Goal: Task Accomplishment & Management: Complete application form

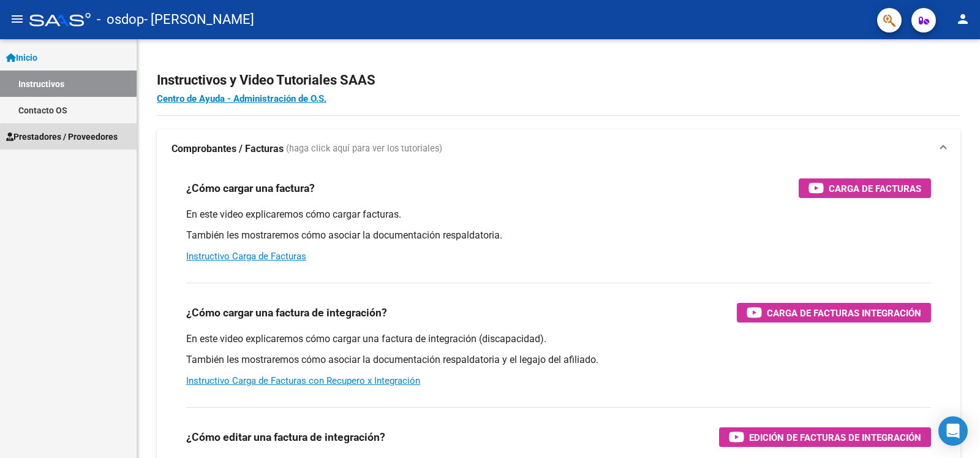
click at [80, 138] on span "Prestadores / Proveedores" at bounding box center [61, 136] width 111 height 13
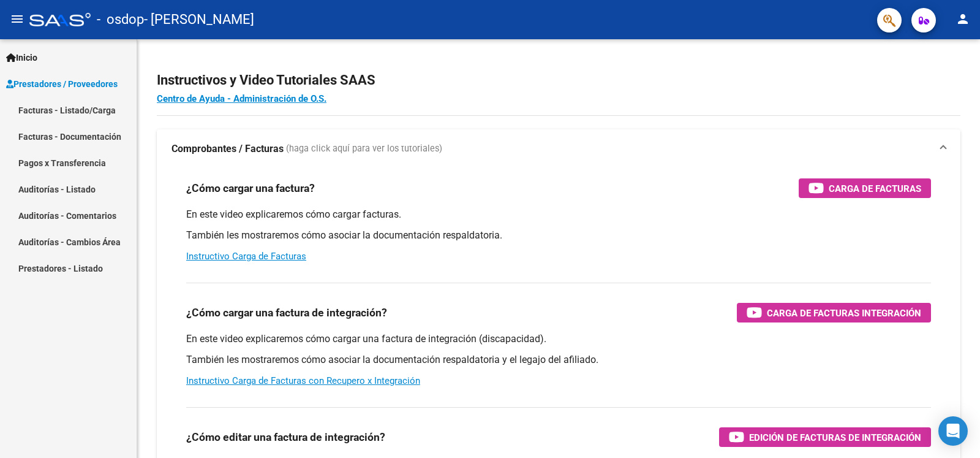
click at [96, 113] on link "Facturas - Listado/Carga" at bounding box center [68, 110] width 137 height 26
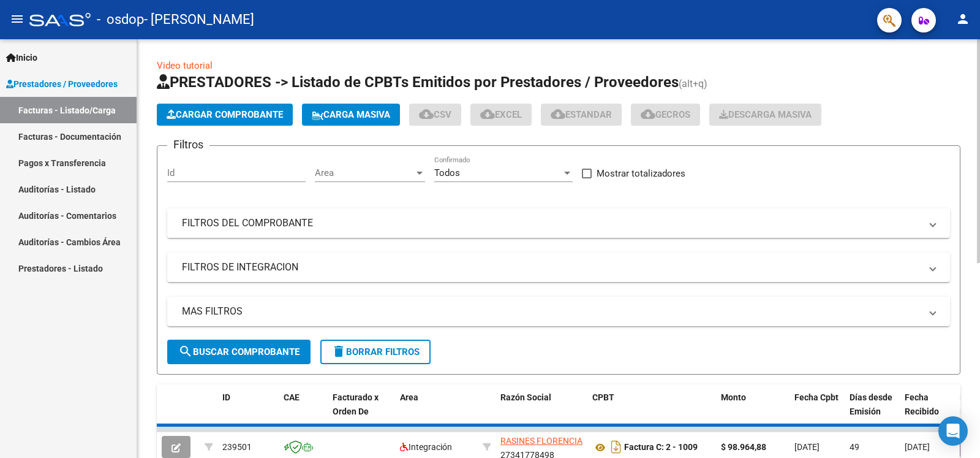
click at [259, 115] on span "Cargar Comprobante" at bounding box center [225, 114] width 116 height 11
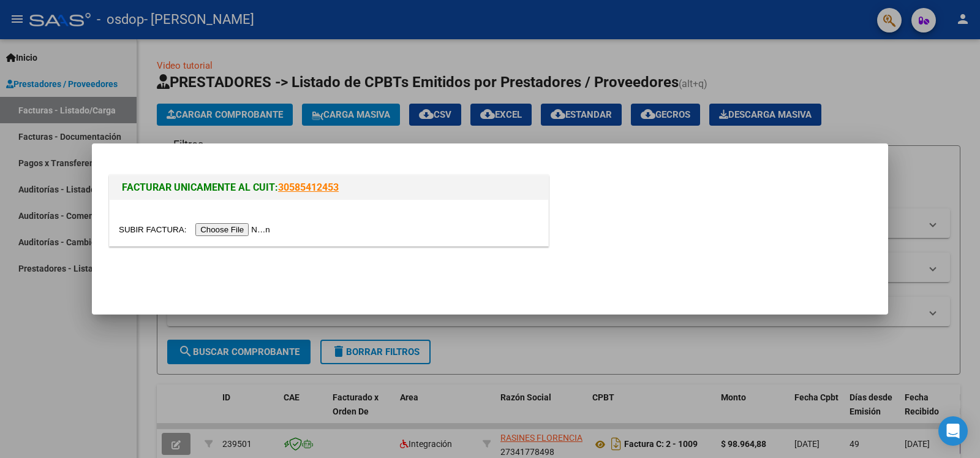
click at [154, 229] on input "file" at bounding box center [196, 229] width 155 height 13
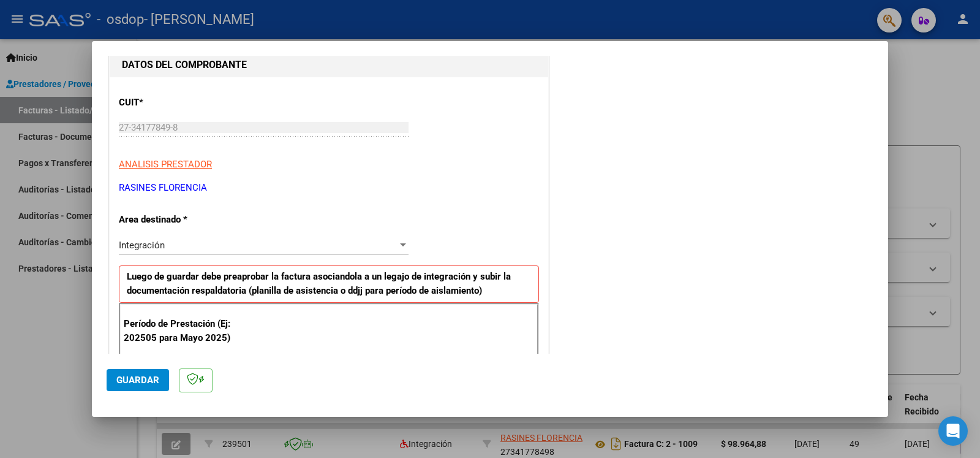
scroll to position [198, 0]
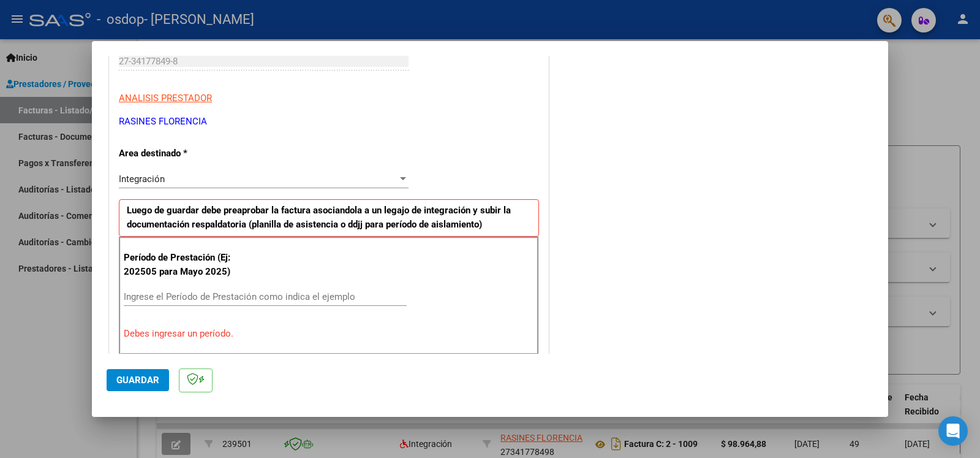
click at [189, 298] on input "Ingrese el Período de Prestación como indica el ejemplo" at bounding box center [265, 296] width 283 height 11
click at [151, 385] on button "Guardar" at bounding box center [138, 380] width 62 height 22
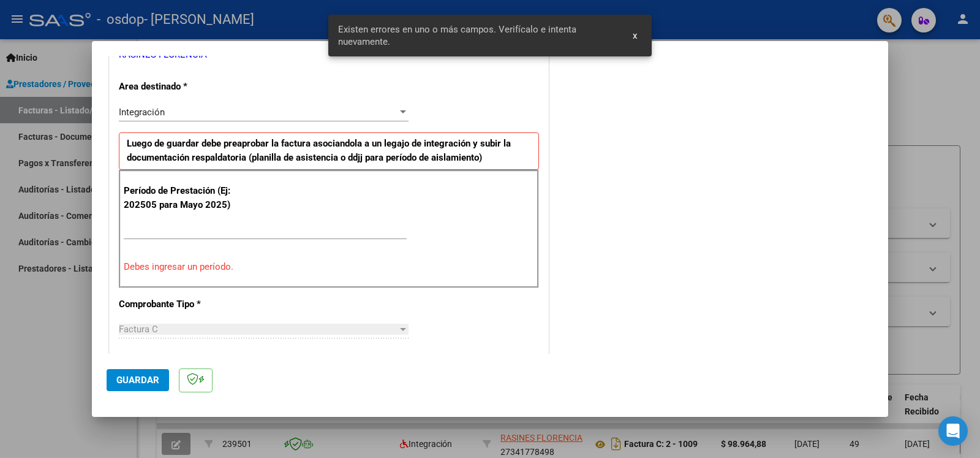
scroll to position [266, 0]
click at [401, 326] on div at bounding box center [403, 328] width 11 height 10
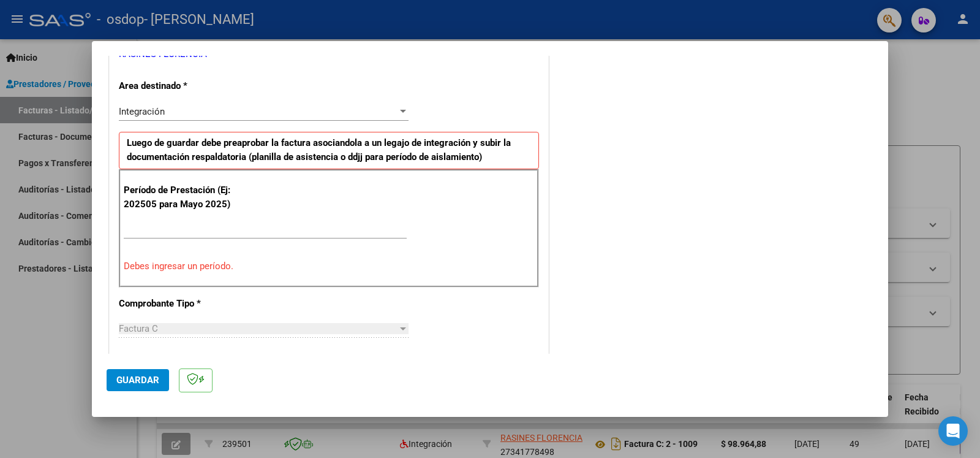
click at [401, 328] on div at bounding box center [403, 328] width 6 height 3
click at [214, 323] on div "Factura C" at bounding box center [258, 328] width 279 height 11
click at [164, 330] on div "Factura C" at bounding box center [258, 328] width 279 height 11
click at [400, 327] on div at bounding box center [403, 328] width 6 height 3
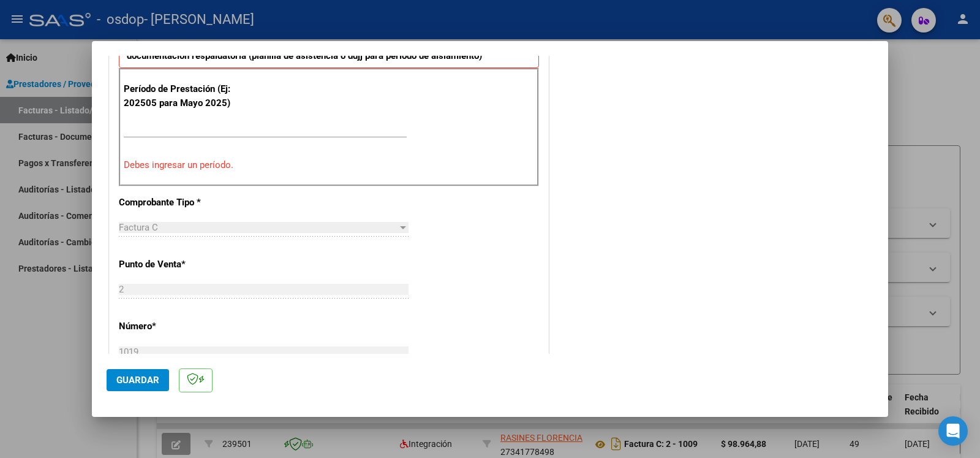
scroll to position [397, 0]
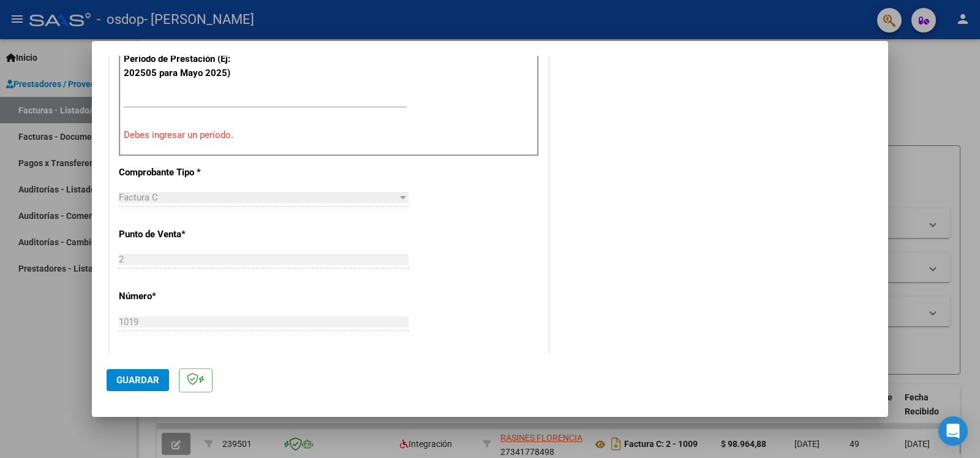
click at [400, 197] on div at bounding box center [403, 197] width 6 height 3
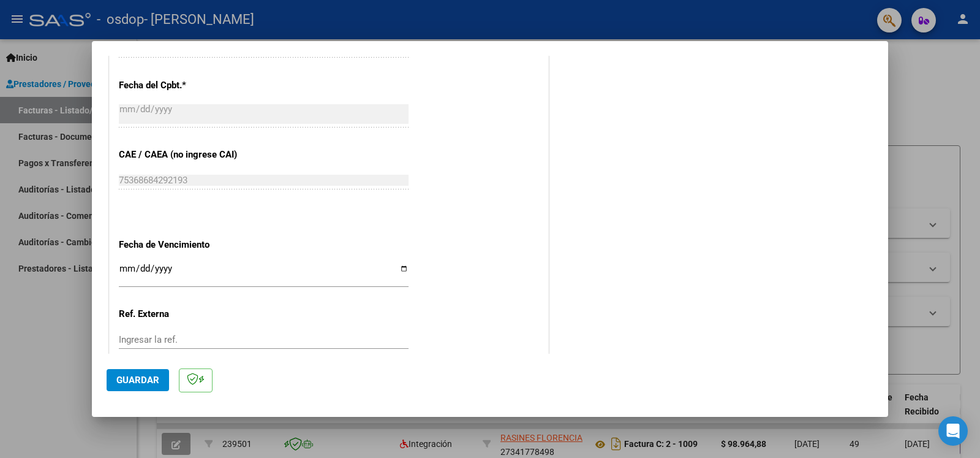
scroll to position [731, 0]
click at [396, 264] on input "Ingresar la fecha" at bounding box center [264, 274] width 290 height 20
type input "[DATE]"
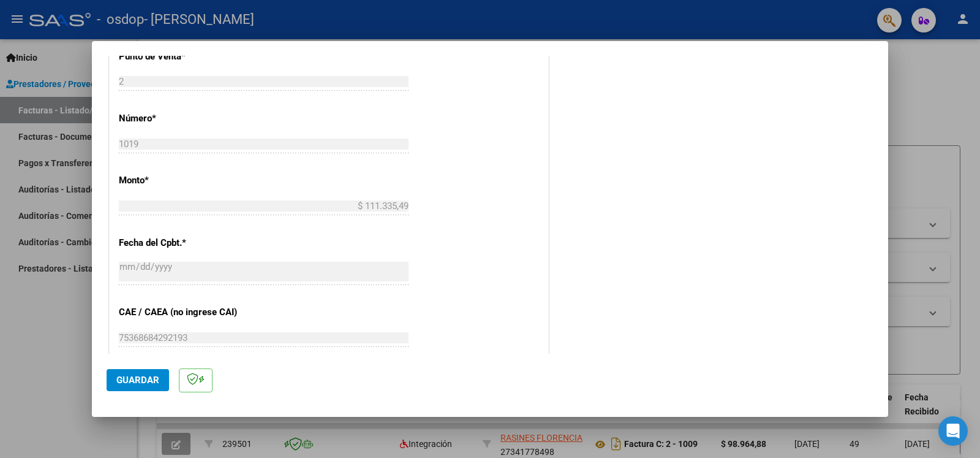
scroll to position [533, 0]
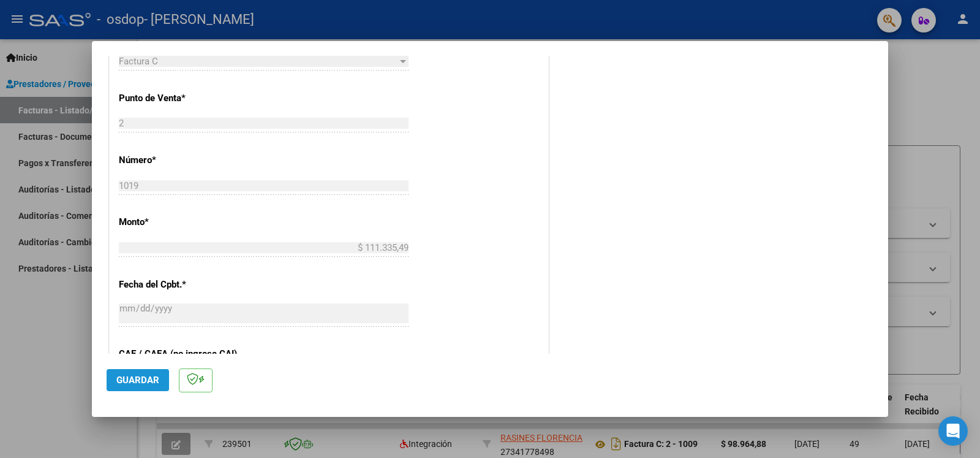
click at [140, 380] on span "Guardar" at bounding box center [137, 379] width 43 height 11
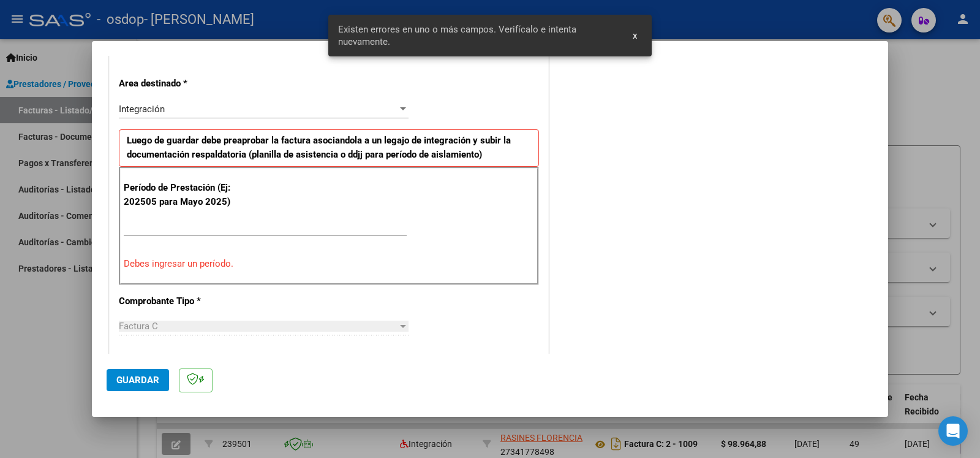
scroll to position [266, 0]
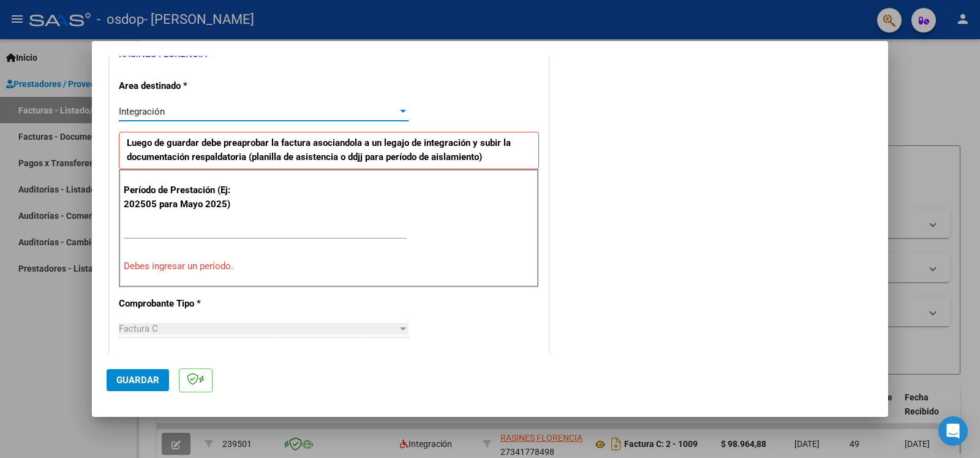
click at [400, 113] on div at bounding box center [403, 111] width 6 height 3
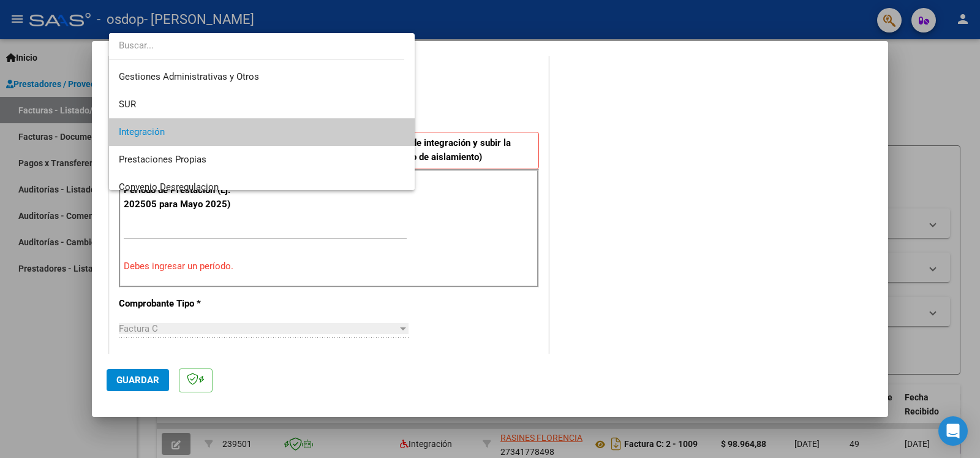
scroll to position [0, 0]
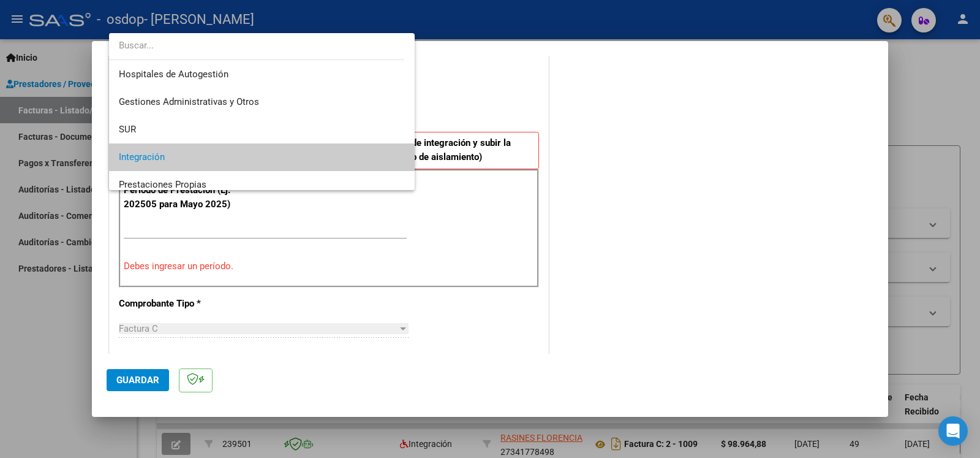
click at [324, 156] on span "Integración" at bounding box center [262, 157] width 286 height 28
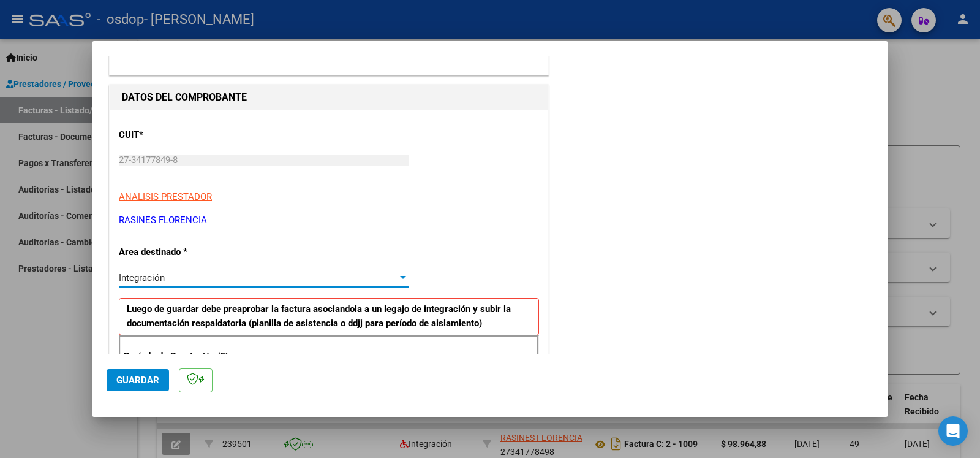
scroll to position [198, 0]
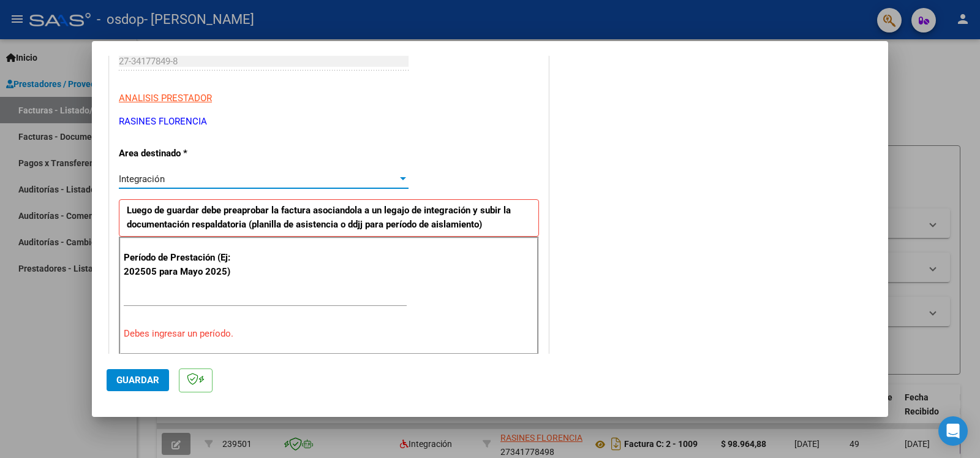
click at [212, 334] on p "Debes ingresar un período." at bounding box center [329, 333] width 410 height 14
click at [238, 293] on input "Ingrese el Período de Prestación como indica el ejemplo" at bounding box center [265, 296] width 283 height 11
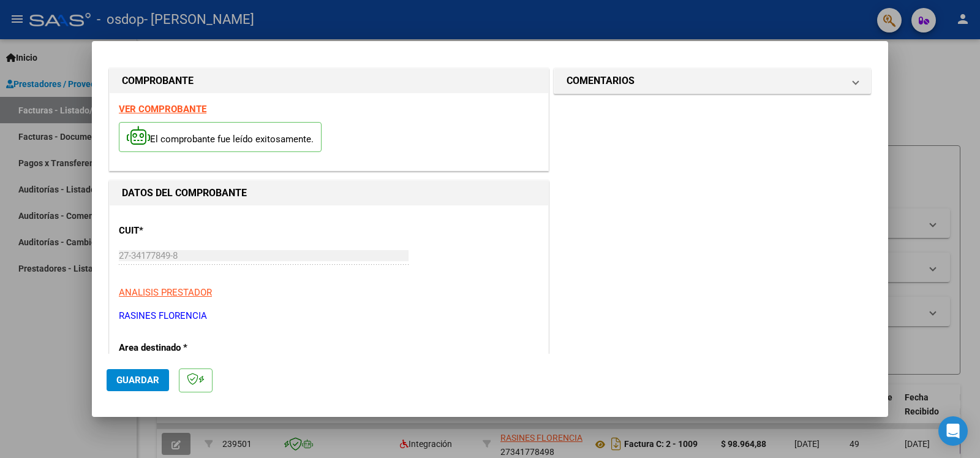
scroll to position [0, 0]
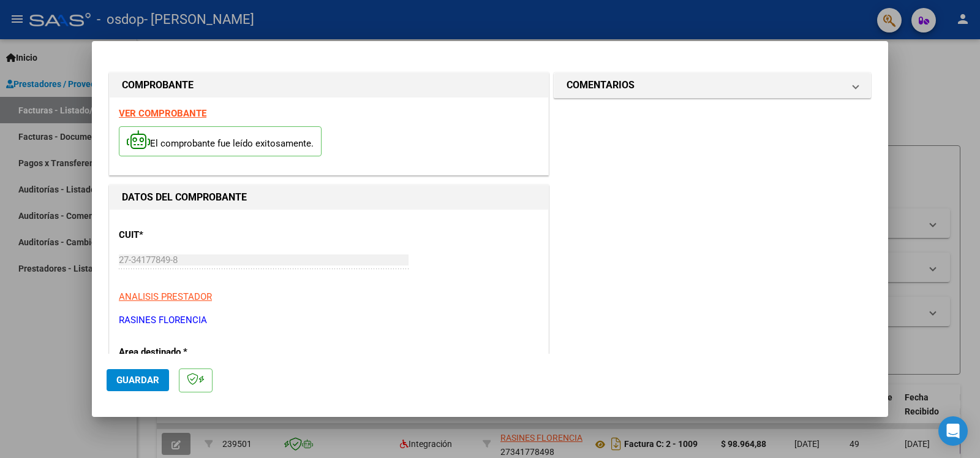
click at [124, 384] on span "Guardar" at bounding box center [137, 379] width 43 height 11
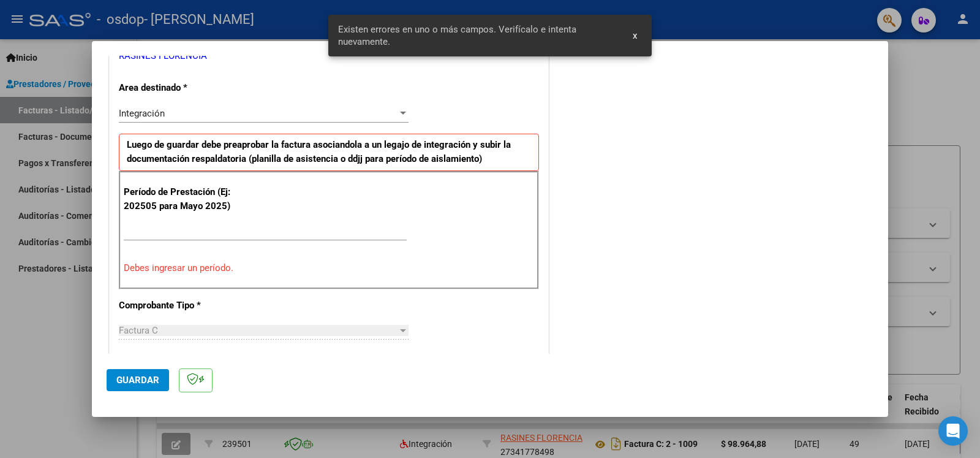
scroll to position [266, 0]
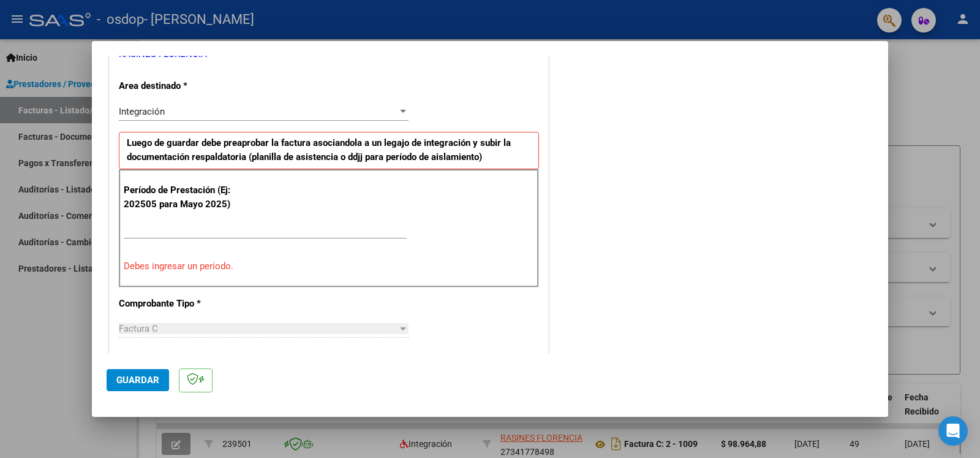
click at [126, 232] on input "Ingrese el Período de Prestación como indica el ejemplo" at bounding box center [265, 229] width 283 height 11
click at [135, 379] on span "Guardar" at bounding box center [137, 379] width 43 height 11
click at [250, 225] on input "Ingrese el Período de Prestación como indica el ejemplo" at bounding box center [265, 229] width 283 height 11
drag, startPoint x: 243, startPoint y: 225, endPoint x: 157, endPoint y: 228, distance: 85.8
click at [157, 228] on input "Ingrese el Período de Prestación como indica el ejemplo" at bounding box center [265, 229] width 283 height 11
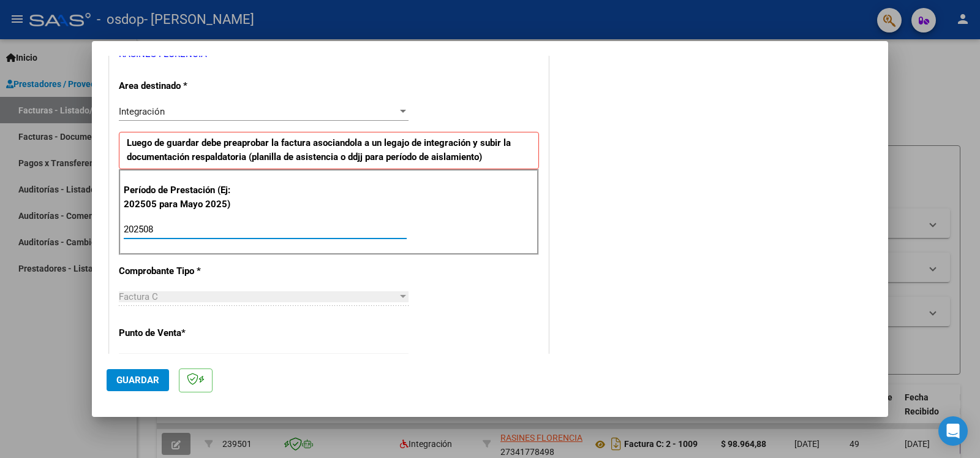
type input "202508"
click at [135, 375] on span "Guardar" at bounding box center [137, 379] width 43 height 11
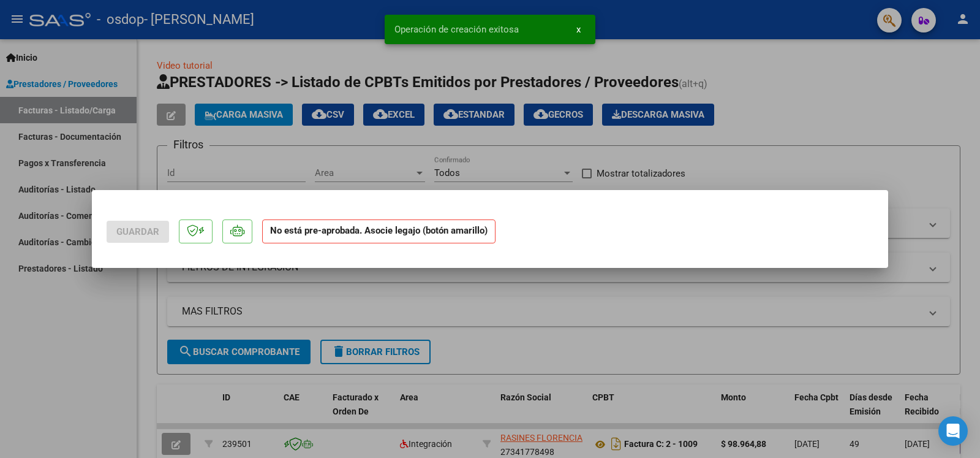
scroll to position [0, 0]
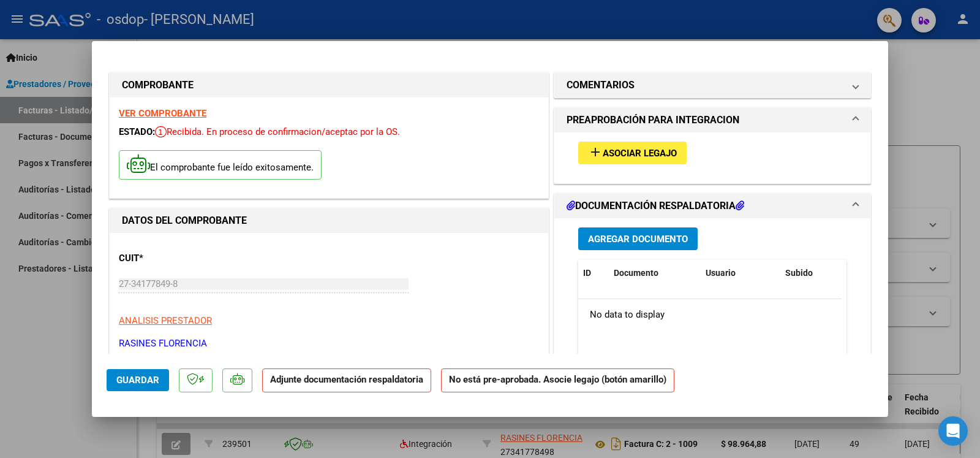
click at [633, 153] on span "Asociar Legajo" at bounding box center [640, 153] width 74 height 11
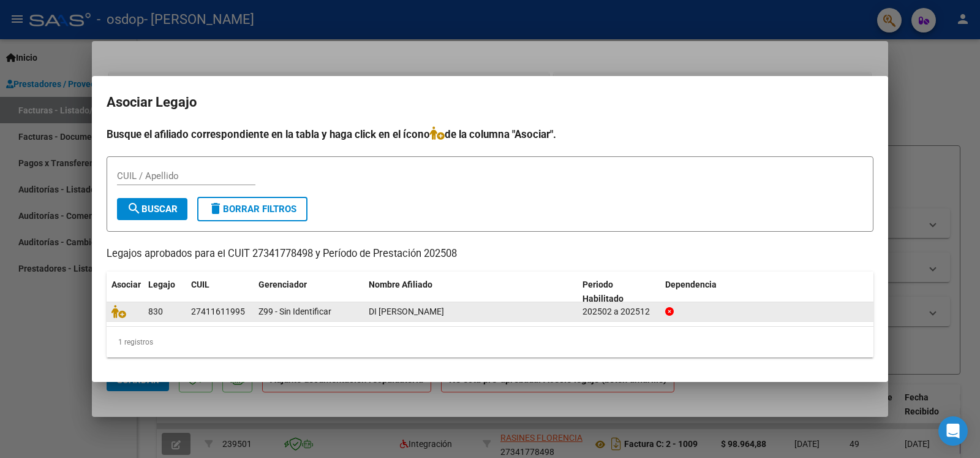
click at [432, 312] on span "DI [PERSON_NAME]" at bounding box center [406, 311] width 75 height 10
drag, startPoint x: 192, startPoint y: 309, endPoint x: 243, endPoint y: 309, distance: 50.8
click at [243, 309] on div "27411611995" at bounding box center [218, 311] width 54 height 14
copy div "27411611995"
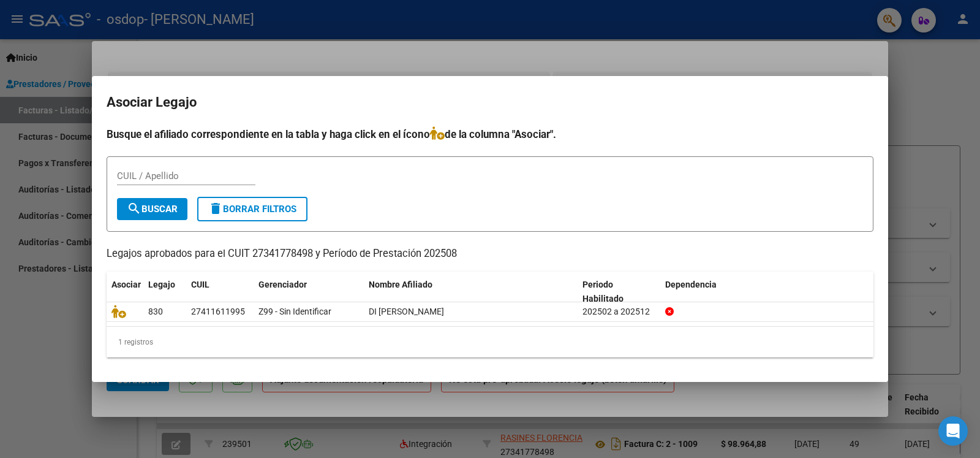
click at [127, 174] on input "CUIL / Apellido" at bounding box center [186, 175] width 138 height 11
paste input "27411611995"
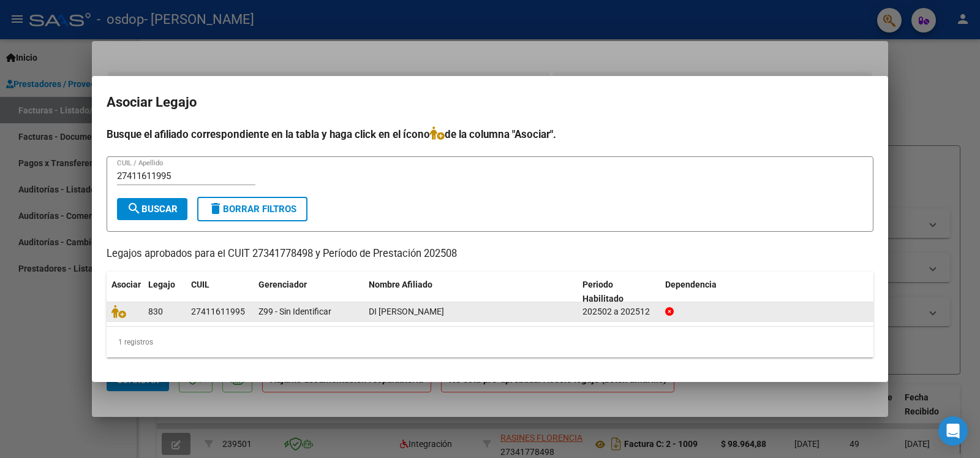
drag, startPoint x: 370, startPoint y: 312, endPoint x: 416, endPoint y: 307, distance: 46.2
click at [416, 307] on span "DI [PERSON_NAME]" at bounding box center [406, 311] width 75 height 10
copy span "DI [PERSON_NAME]"
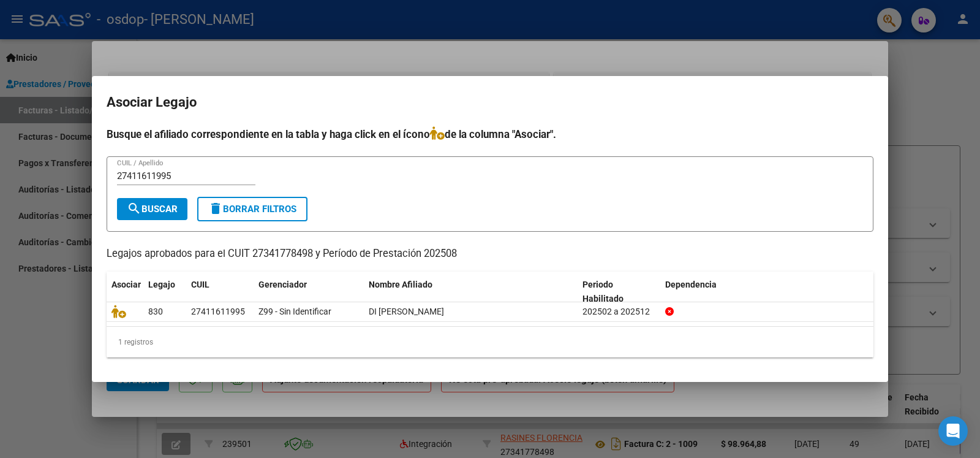
click at [187, 175] on input "27411611995" at bounding box center [186, 175] width 138 height 11
paste input "DI [PERSON_NAME]"
type input "27411611995/DI [PERSON_NAME]"
click at [168, 207] on span "search Buscar" at bounding box center [152, 208] width 51 height 11
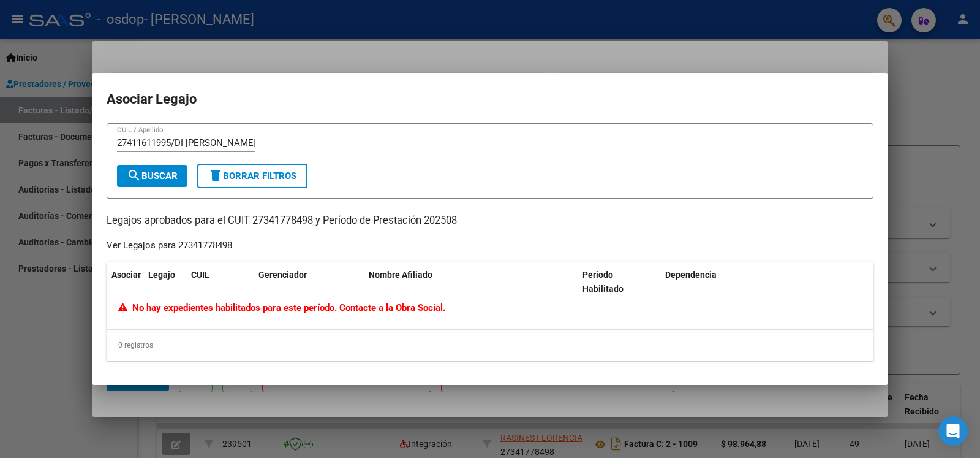
click at [133, 278] on span "Asociar" at bounding box center [125, 275] width 29 height 10
click at [161, 277] on span "Legajo" at bounding box center [161, 275] width 27 height 10
click at [143, 347] on div "0 registros" at bounding box center [490, 345] width 767 height 31
click at [159, 176] on span "search Buscar" at bounding box center [152, 175] width 51 height 11
click at [530, 97] on h2 "Asociar Legajo" at bounding box center [490, 99] width 767 height 23
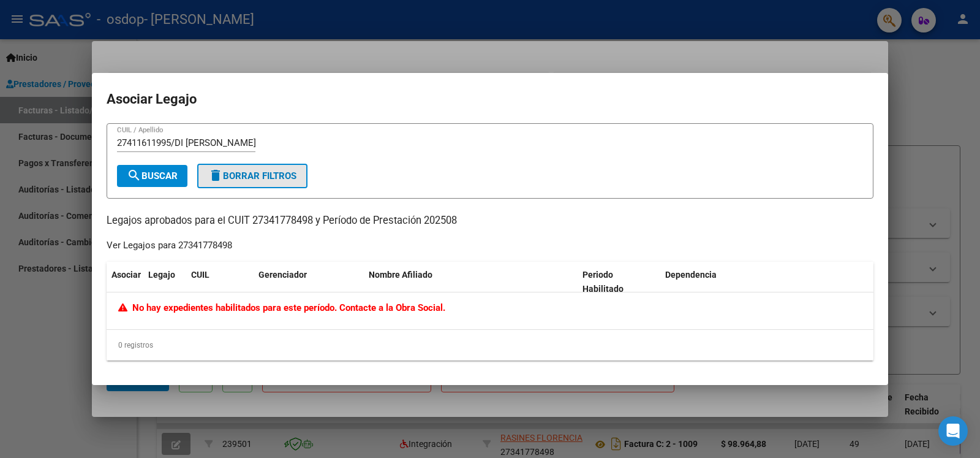
click at [244, 173] on span "delete Borrar Filtros" at bounding box center [252, 175] width 88 height 11
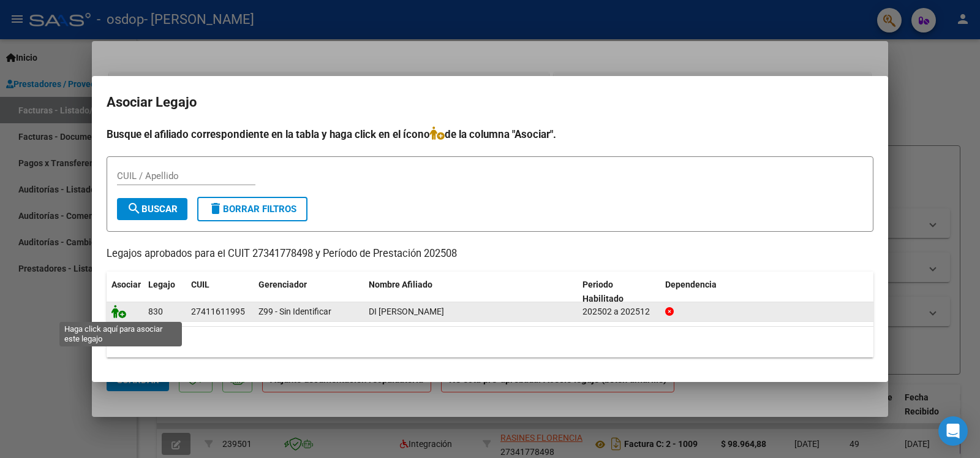
click at [121, 314] on icon at bounding box center [118, 310] width 15 height 13
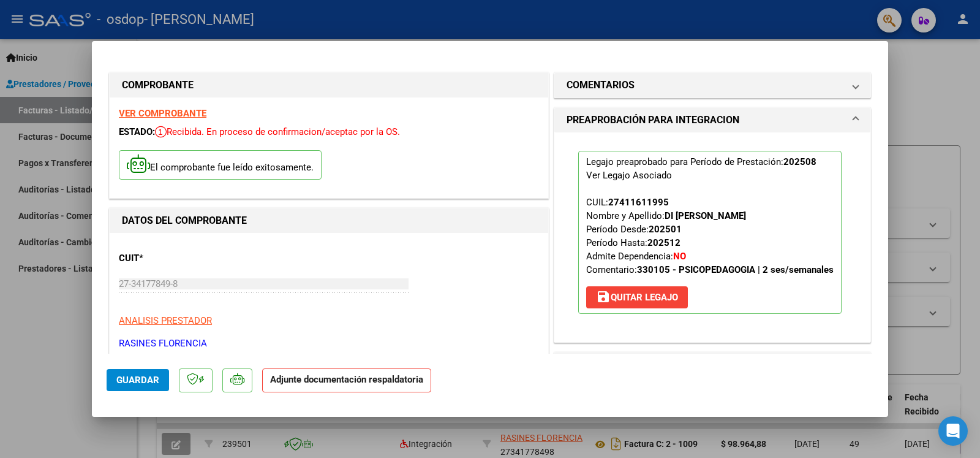
click at [132, 383] on span "Guardar" at bounding box center [137, 379] width 43 height 11
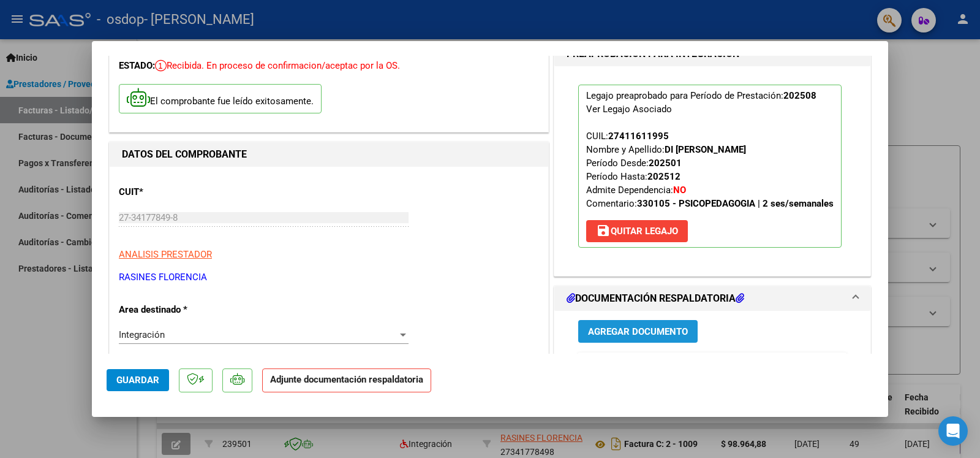
click at [630, 333] on span "Agregar Documento" at bounding box center [638, 331] width 100 height 11
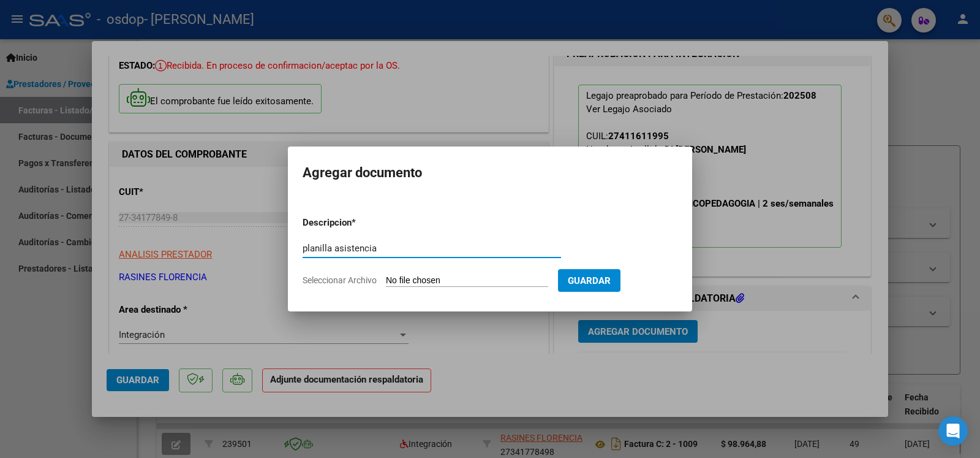
type input "planilla asistencia"
click at [398, 277] on input "Seleccionar Archivo" at bounding box center [467, 281] width 162 height 12
type input "C:\fakepath\[PERSON_NAME] ASISTENCIA.pdf"
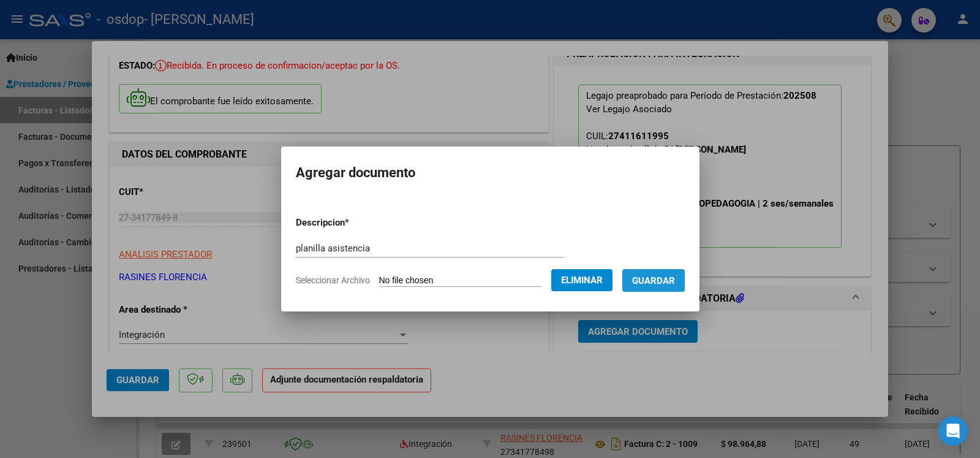
click at [644, 275] on span "Guardar" at bounding box center [653, 280] width 43 height 11
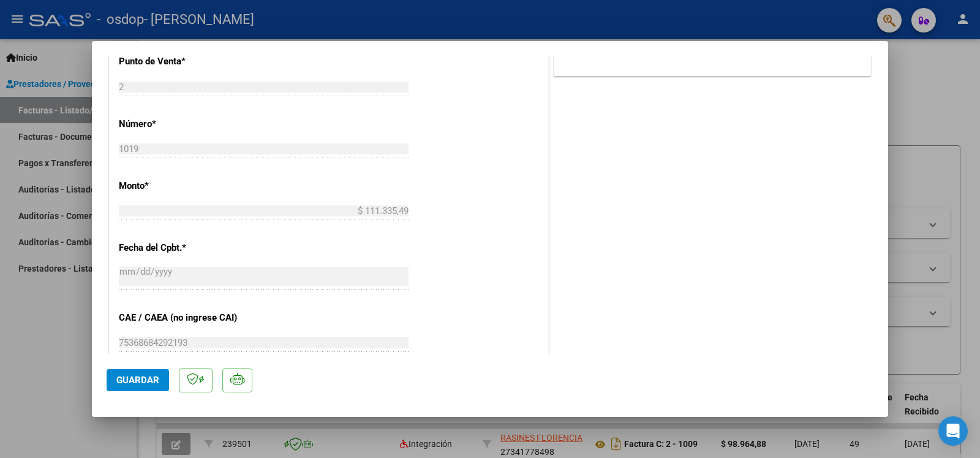
scroll to position [463, 0]
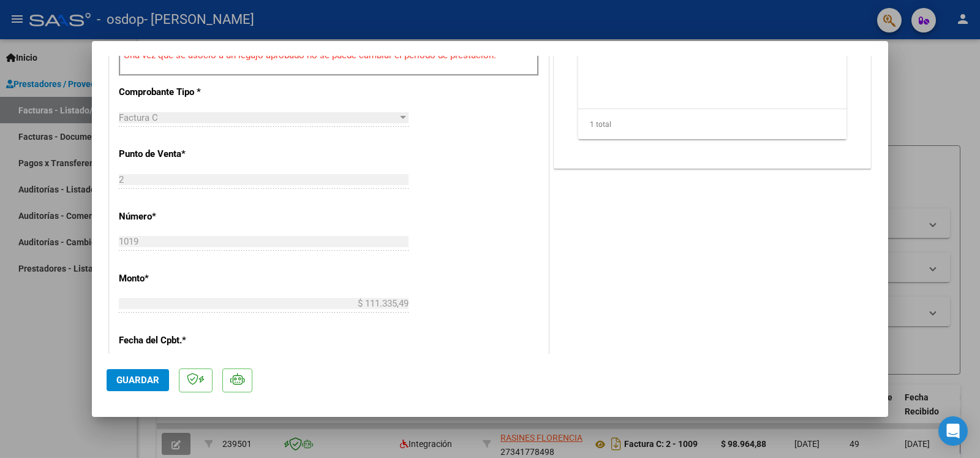
click at [142, 377] on span "Guardar" at bounding box center [137, 379] width 43 height 11
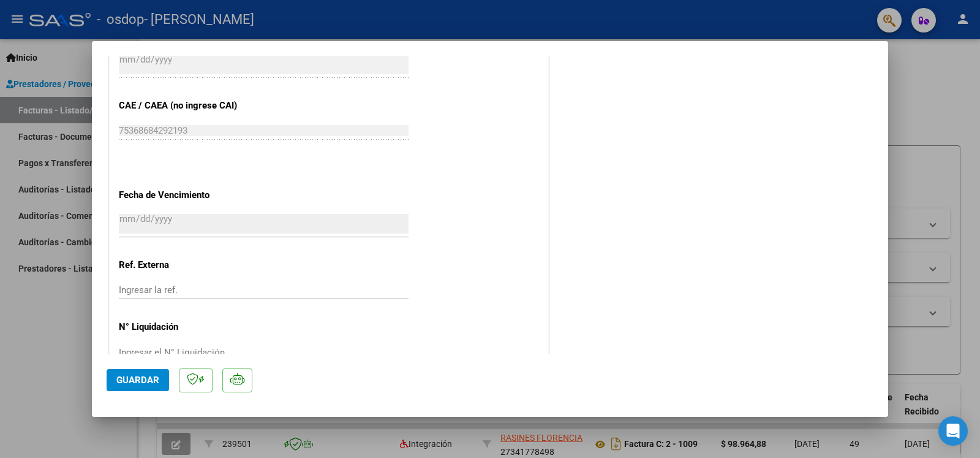
scroll to position [784, 0]
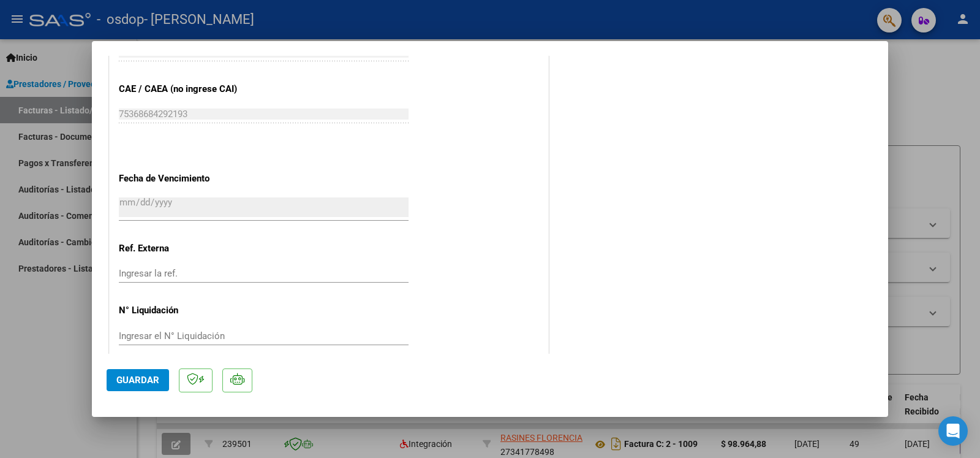
click at [145, 380] on span "Guardar" at bounding box center [137, 379] width 43 height 11
click at [938, 91] on div at bounding box center [490, 229] width 980 height 458
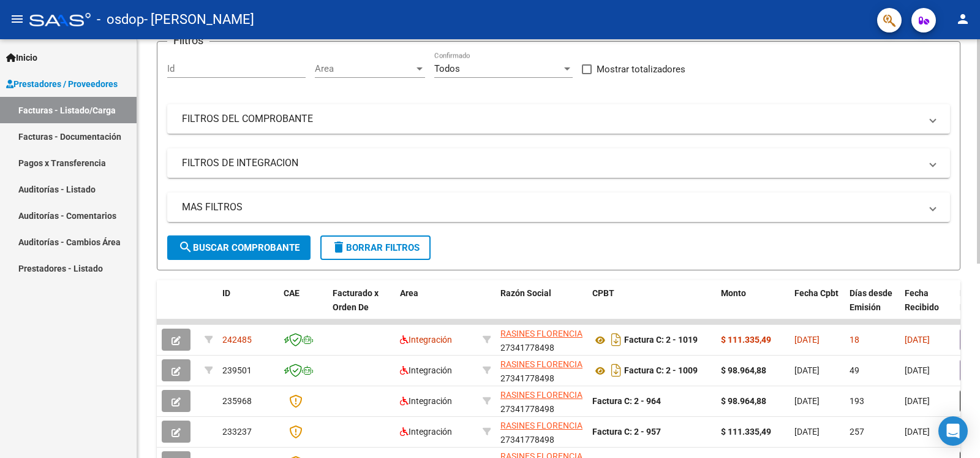
scroll to position [132, 0]
